Goal: Check status: Check status

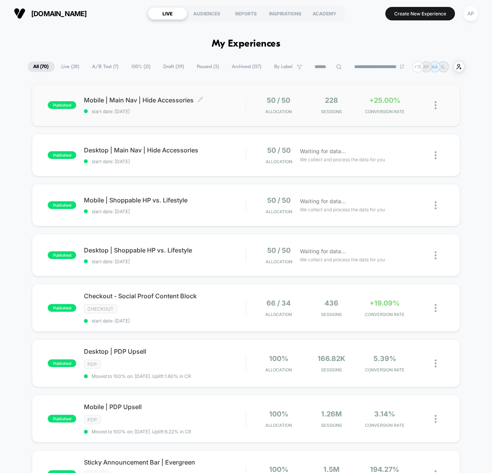
click at [233, 112] on span "start date: [DATE]" at bounding box center [165, 111] width 162 height 6
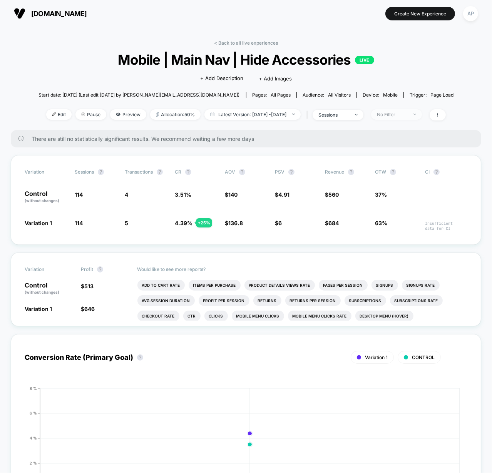
click at [395, 115] on div "No Filter" at bounding box center [392, 115] width 31 height 6
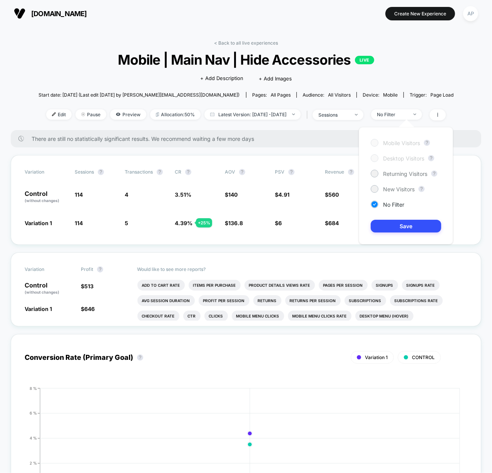
drag, startPoint x: 390, startPoint y: 174, endPoint x: 390, endPoint y: 183, distance: 8.8
click at [390, 174] on span "Returning Visitors" at bounding box center [405, 173] width 44 height 7
click at [395, 225] on button "Save" at bounding box center [405, 226] width 70 height 13
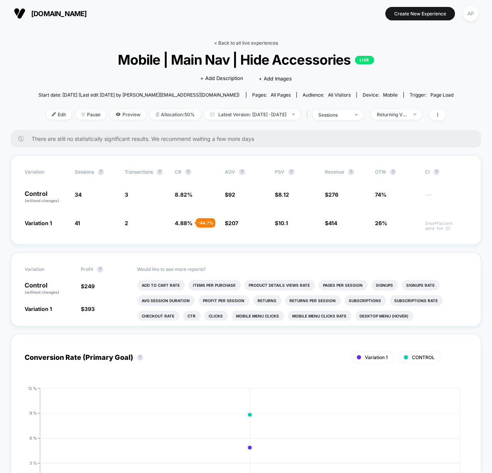
click at [262, 42] on link "< Back to all live experiences" at bounding box center [246, 43] width 64 height 6
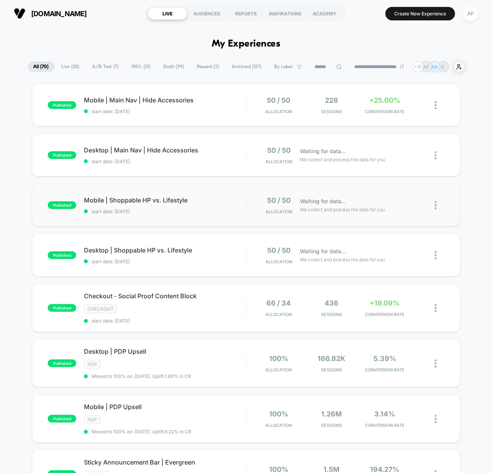
click at [228, 218] on div "published Mobile | Shoppable HP vs. Lifestyle start date: [DATE] 50 / 50 Alloca…" at bounding box center [246, 205] width 428 height 42
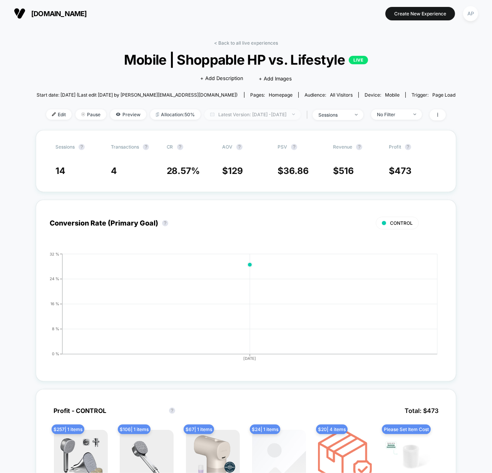
click at [221, 111] on span "Latest Version: [DATE] - [DATE]" at bounding box center [252, 114] width 96 height 10
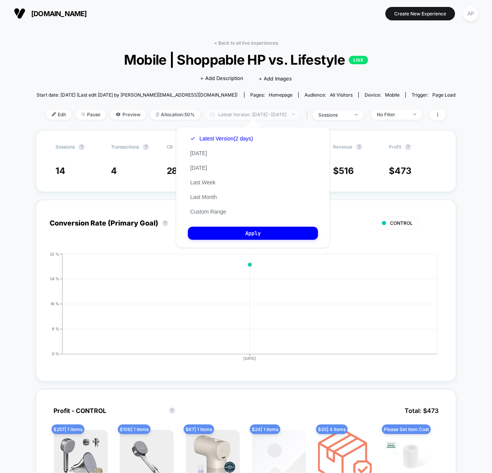
click at [221, 111] on span "Latest Version: [DATE] - [DATE]" at bounding box center [252, 114] width 96 height 10
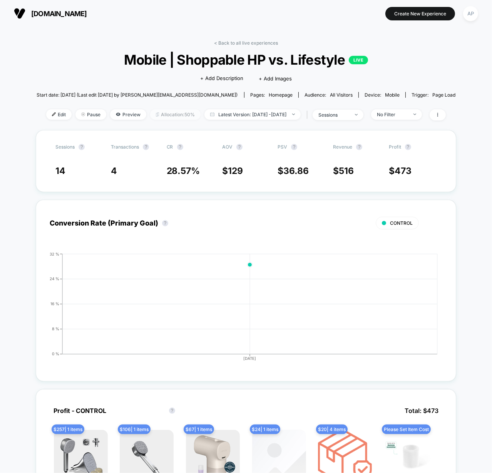
click at [183, 112] on span "Allocation: 50%" at bounding box center [175, 114] width 50 height 10
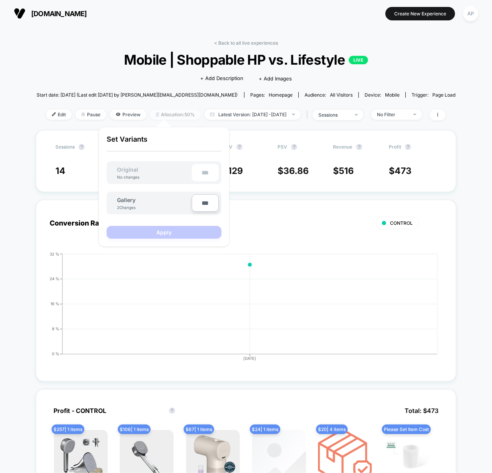
click at [183, 112] on span "Allocation: 50%" at bounding box center [175, 114] width 50 height 10
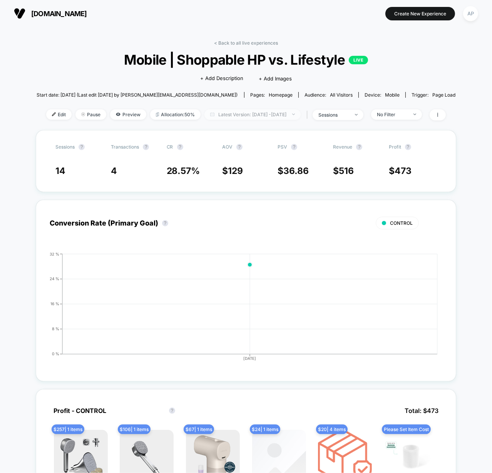
click at [234, 112] on span "Latest Version: [DATE] - [DATE]" at bounding box center [252, 114] width 96 height 10
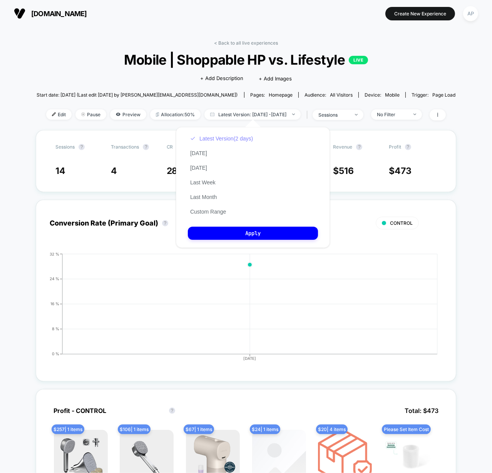
click at [232, 135] on button "Latest Version (2 days)" at bounding box center [221, 138] width 67 height 7
click at [100, 76] on div "< Back to all live experiences Mobile | Shoppable HP vs. Lifestyle LIVE Click t…" at bounding box center [246, 85] width 419 height 90
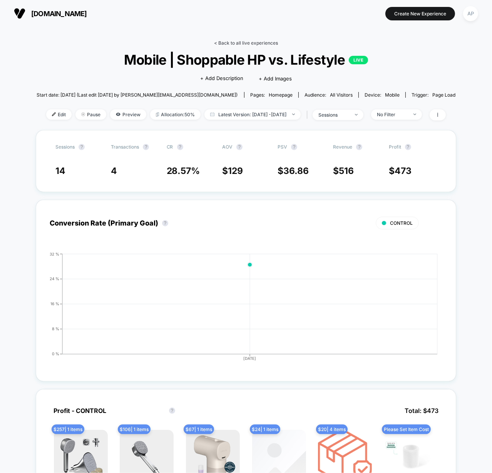
click at [251, 43] on link "< Back to all live experiences" at bounding box center [246, 43] width 64 height 6
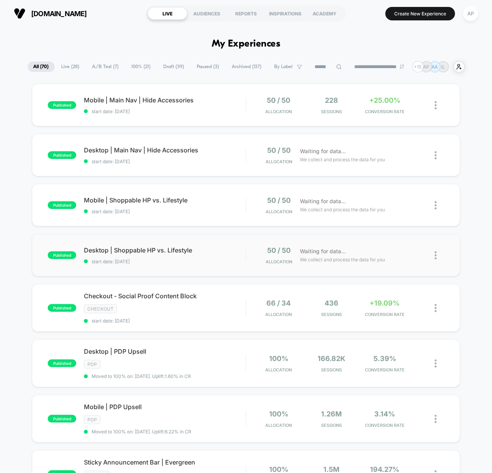
click at [239, 265] on div "published Desktop | Shoppable HP vs. Lifestyle start date: [DATE] 50 / 50 Alloc…" at bounding box center [246, 255] width 428 height 42
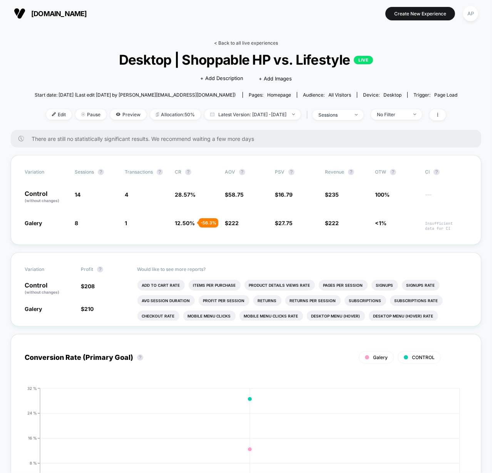
click at [256, 43] on link "< Back to all live experiences" at bounding box center [246, 43] width 64 height 6
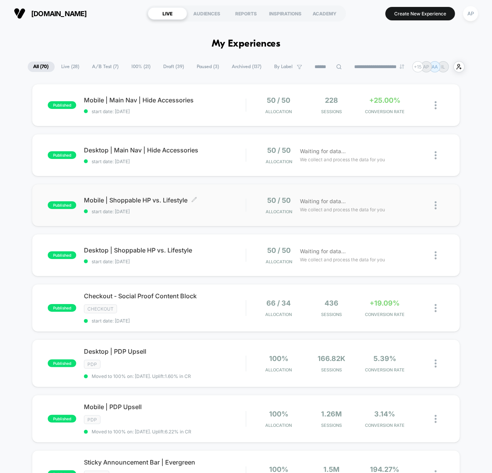
click at [225, 210] on span "start date: [DATE]" at bounding box center [165, 211] width 162 height 6
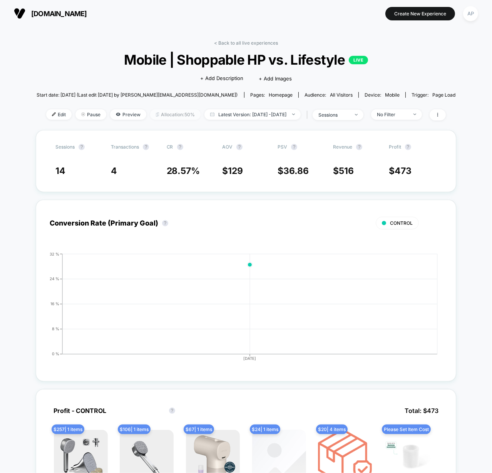
click at [178, 115] on span "Allocation: 50%" at bounding box center [175, 114] width 50 height 10
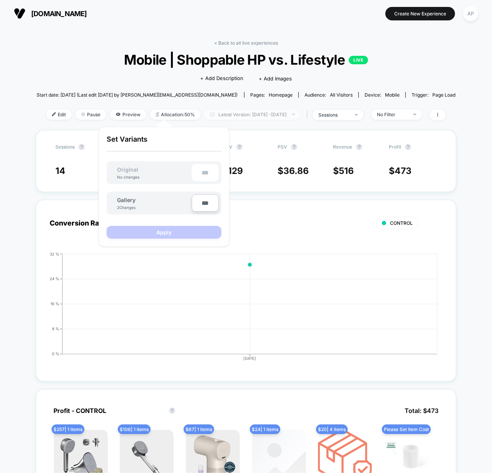
click at [227, 115] on span "Latest Version: [DATE] - [DATE]" at bounding box center [252, 114] width 96 height 10
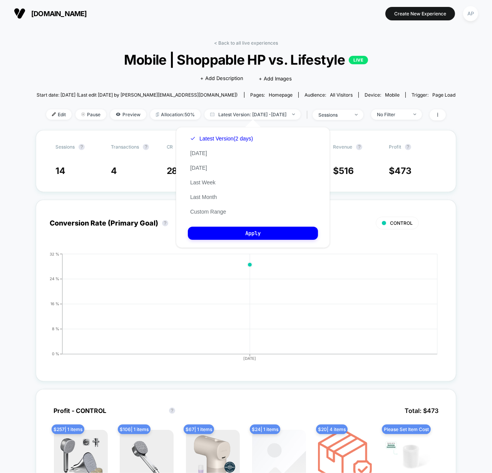
drag, startPoint x: 212, startPoint y: 150, endPoint x: 197, endPoint y: 157, distance: 16.2
click at [212, 150] on div "Latest Version (2 days) [DATE] [DATE] Last Week Last Month Custom Range" at bounding box center [221, 175] width 67 height 88
click at [197, 157] on div "Latest Version (2 days) [DATE] [DATE] Last Week Last Month Custom Range" at bounding box center [221, 175] width 67 height 88
click at [200, 154] on button "[DATE]" at bounding box center [199, 153] width 22 height 7
click at [292, 229] on button "Apply" at bounding box center [253, 233] width 130 height 13
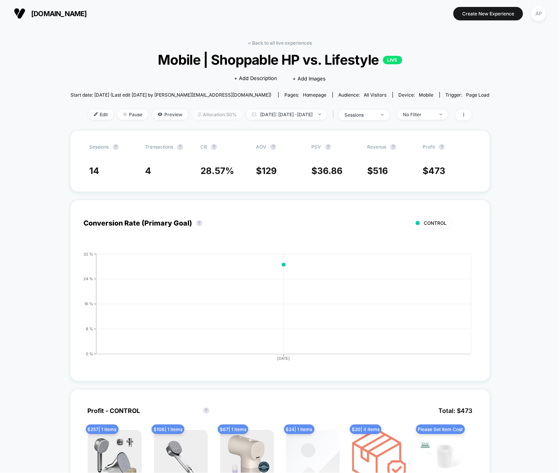
click at [208, 116] on span "Allocation: 50%" at bounding box center [217, 114] width 50 height 10
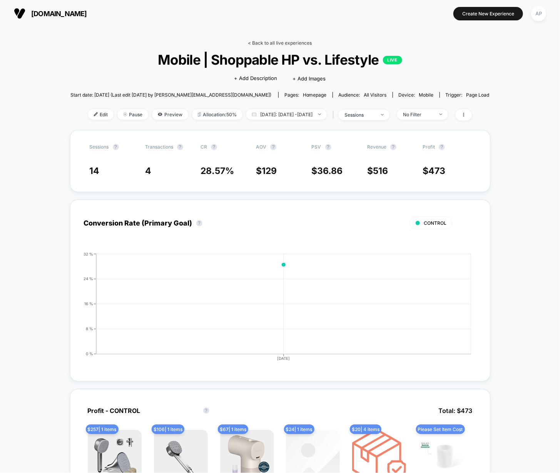
click at [252, 43] on link "< Back to all live experiences" at bounding box center [280, 43] width 64 height 6
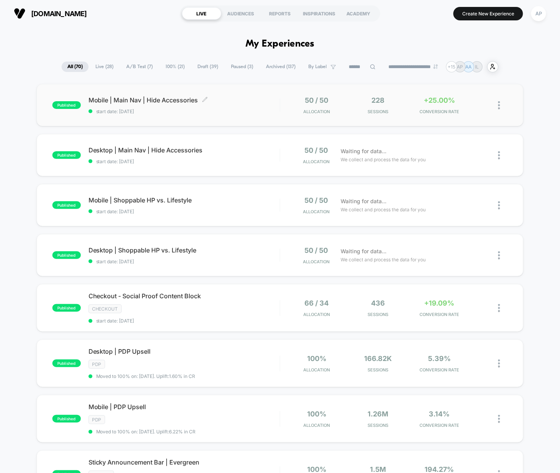
scroll to position [2, 0]
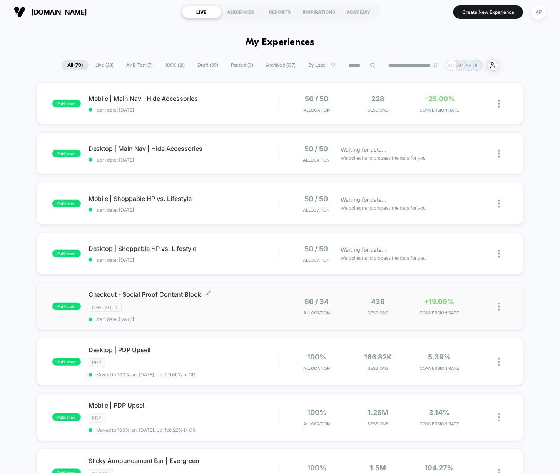
click at [255, 291] on span "Checkout - Social Proof Content Block Click to edit experience details" at bounding box center [183, 294] width 191 height 8
